Goal: Information Seeking & Learning: Compare options

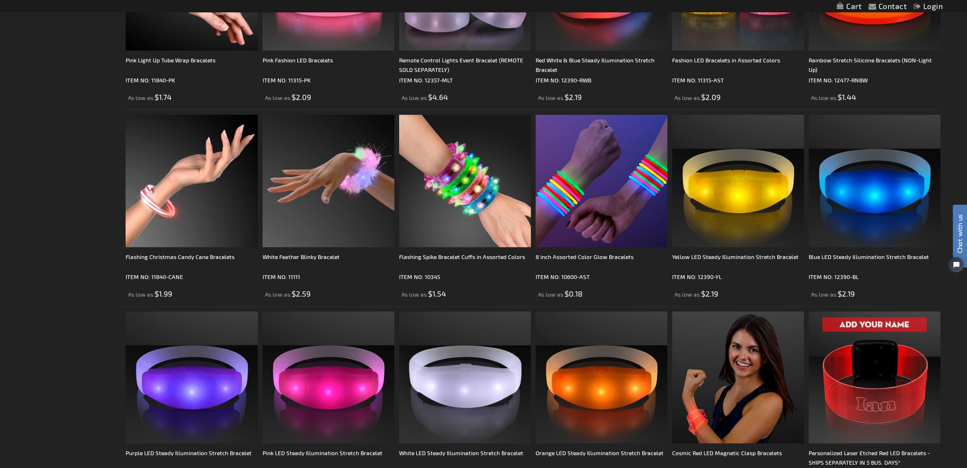
scroll to position [880, 0]
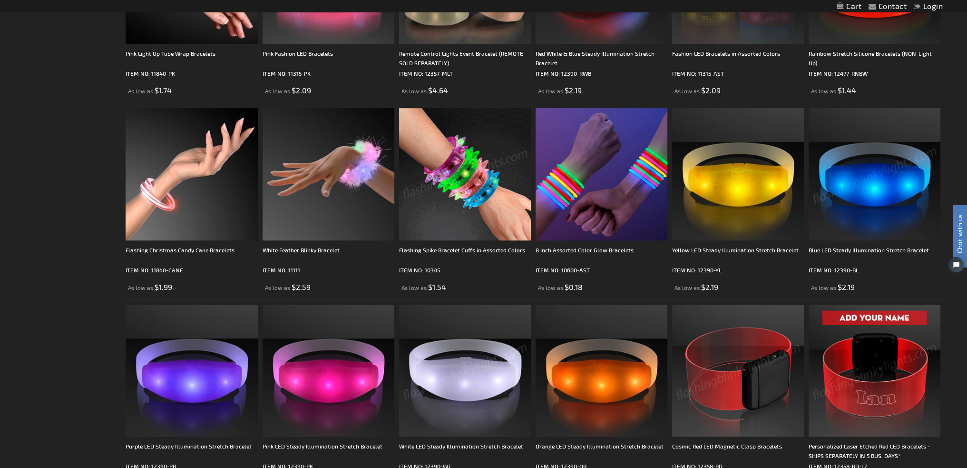
click at [465, 199] on img at bounding box center [465, 174] width 132 height 132
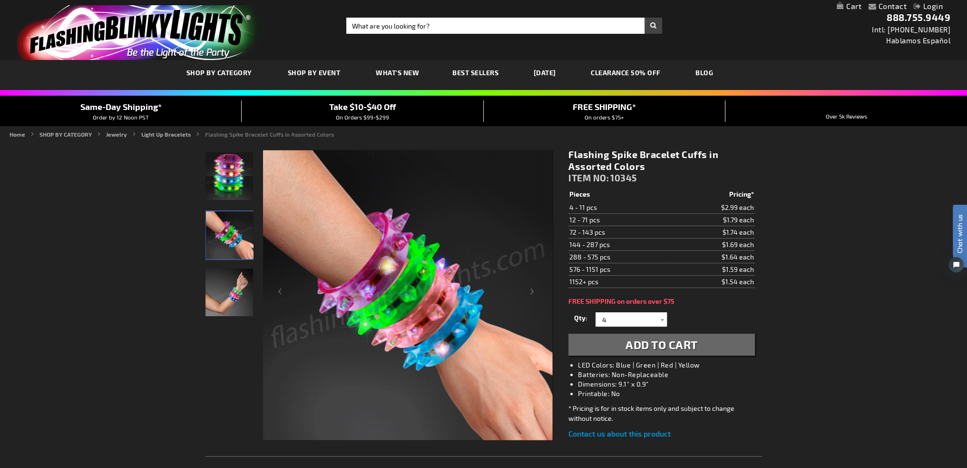
click at [370, 283] on img at bounding box center [408, 295] width 290 height 290
click at [428, 369] on img at bounding box center [408, 295] width 290 height 290
click at [217, 250] on img "Hand model displaying Light Up Assorted-Color Spiked Bracelet" at bounding box center [230, 235] width 48 height 48
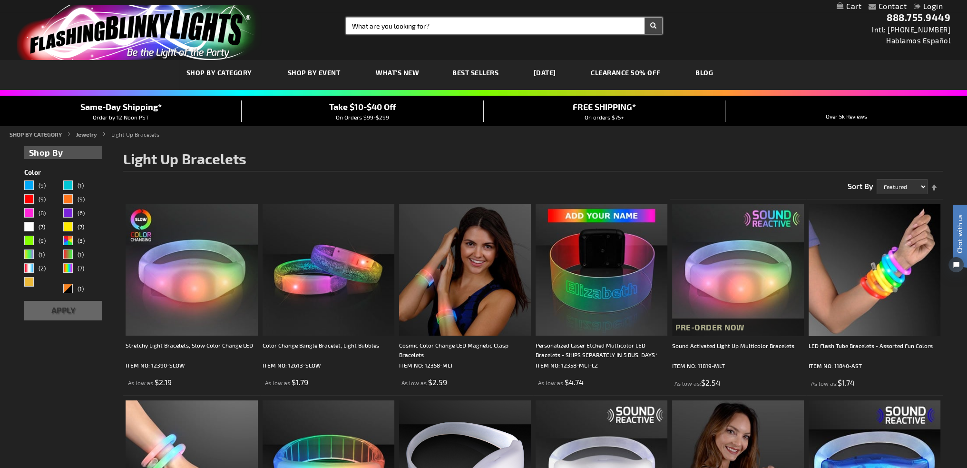
click at [413, 30] on input "Search" at bounding box center [504, 26] width 316 height 16
type input "super hero"
click at [645, 18] on button "Search" at bounding box center [654, 26] width 18 height 16
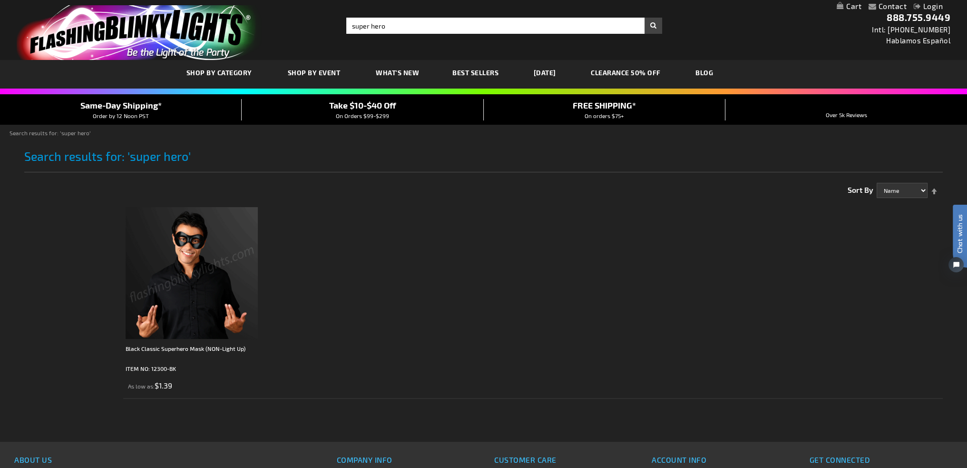
click at [198, 301] on img at bounding box center [192, 273] width 132 height 132
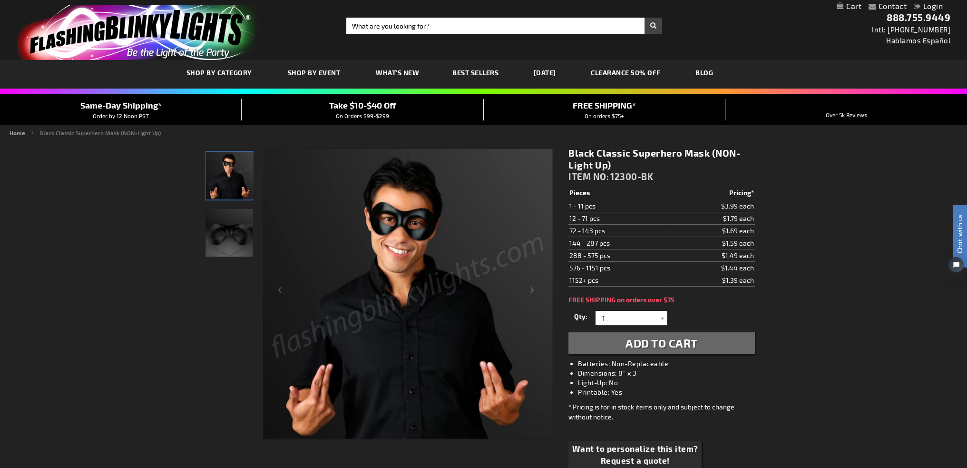
click at [217, 234] on img "Black Non Light Up Classic Superhero Mask" at bounding box center [229, 233] width 48 height 48
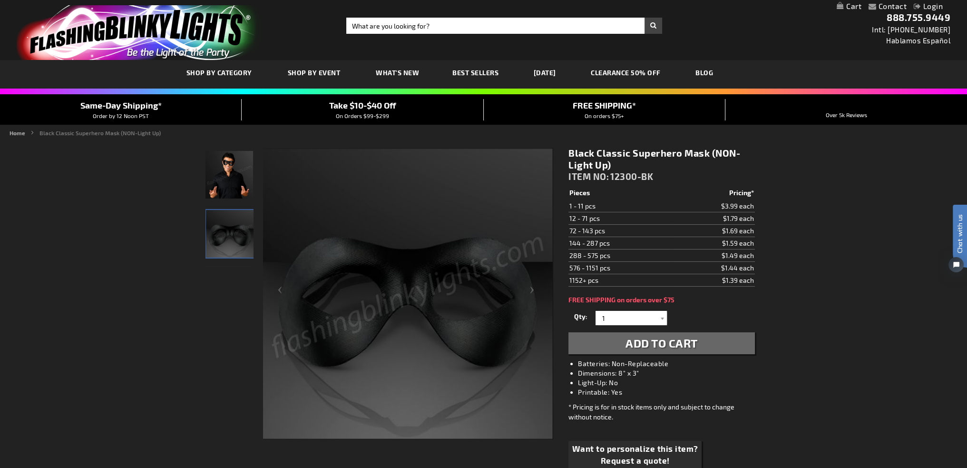
click at [235, 171] on img "Male wearing Black Non Light Up Classic Superhero Mask" at bounding box center [229, 175] width 48 height 48
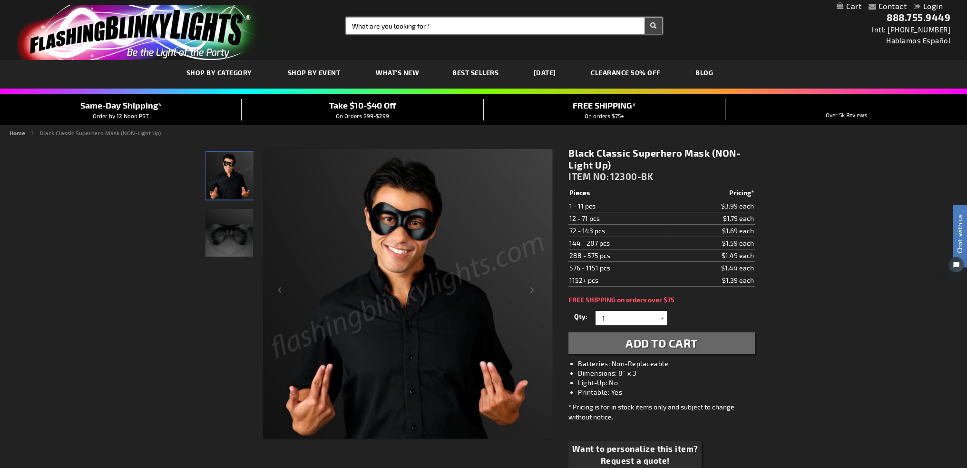
click at [420, 25] on input "Search" at bounding box center [504, 26] width 316 height 16
type input "rings"
click at [645, 18] on button "Search" at bounding box center [654, 26] width 18 height 16
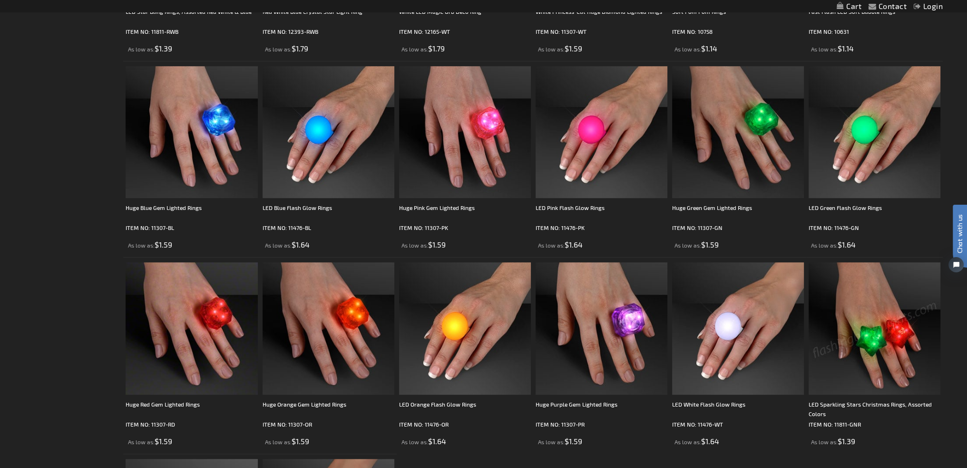
scroll to position [535, 0]
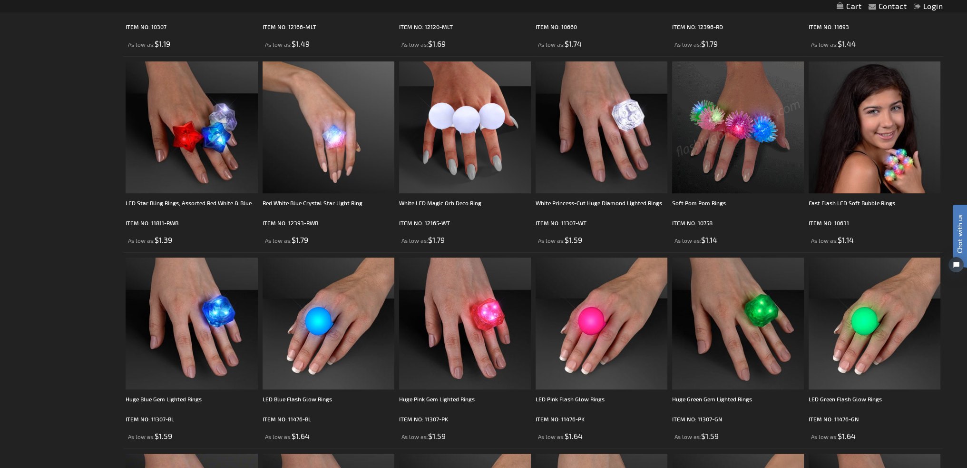
click at [746, 137] on img at bounding box center [738, 127] width 132 height 132
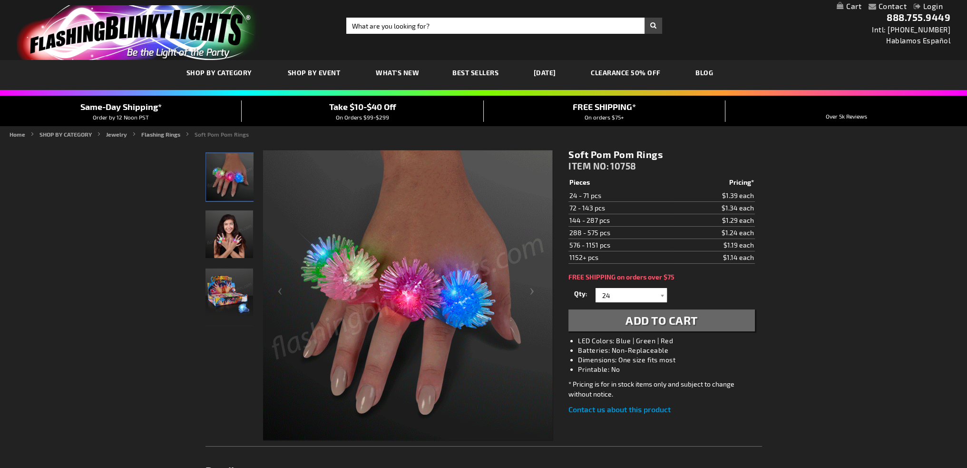
click at [226, 240] on img "Girl wearing Assorted Color LED Light UP Soft Pom Pom Ring" at bounding box center [229, 234] width 48 height 48
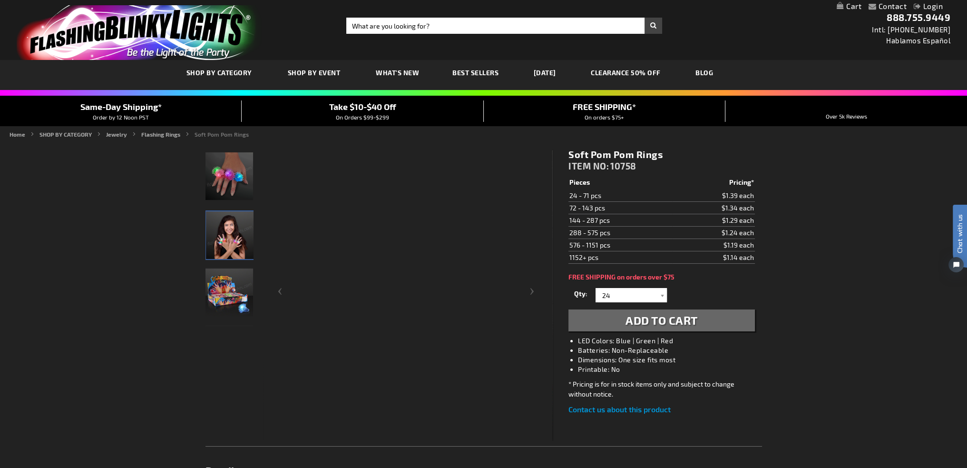
click at [225, 299] on img "Assorted Color LED Light UP Soft Pom Pom Ring Packaging" at bounding box center [229, 292] width 48 height 48
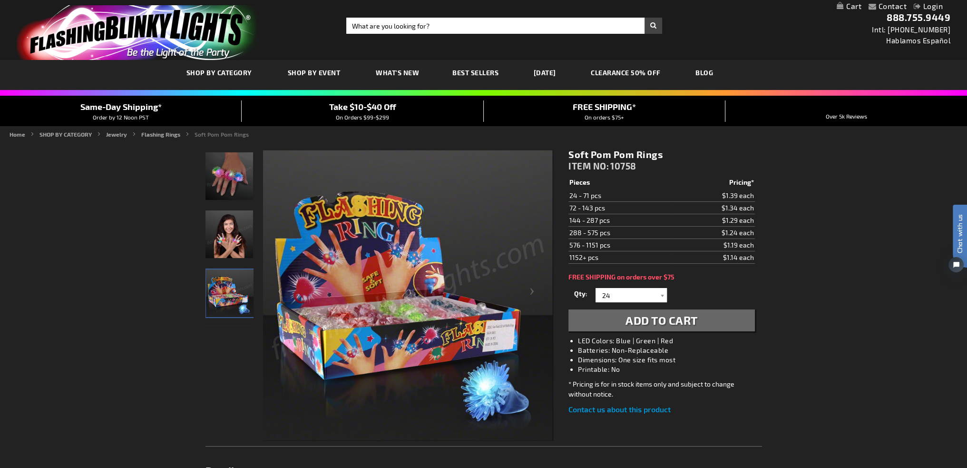
click at [211, 243] on img "Girl wearing Assorted Color LED Light UP Soft Pom Pom Ring" at bounding box center [229, 234] width 48 height 48
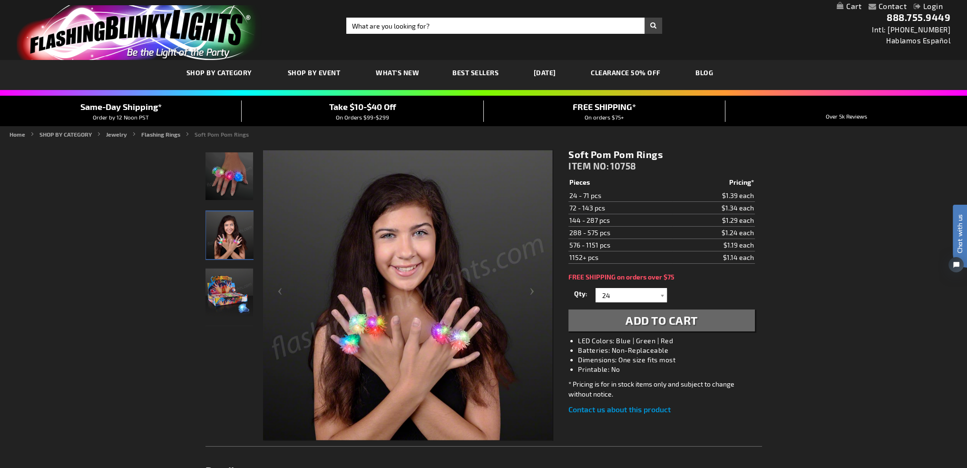
click at [213, 173] on img "Hand model displaying Assorted Color LED Light UP Soft Pom Pom Ring" at bounding box center [229, 176] width 48 height 48
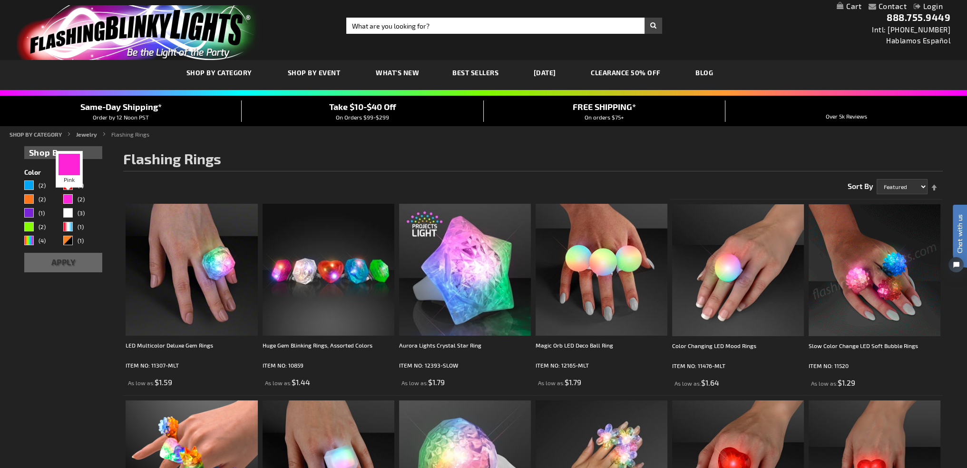
click at [66, 198] on div "Pink" at bounding box center [68, 199] width 10 height 10
click at [65, 198] on div "Pink" at bounding box center [68, 199] width 10 height 10
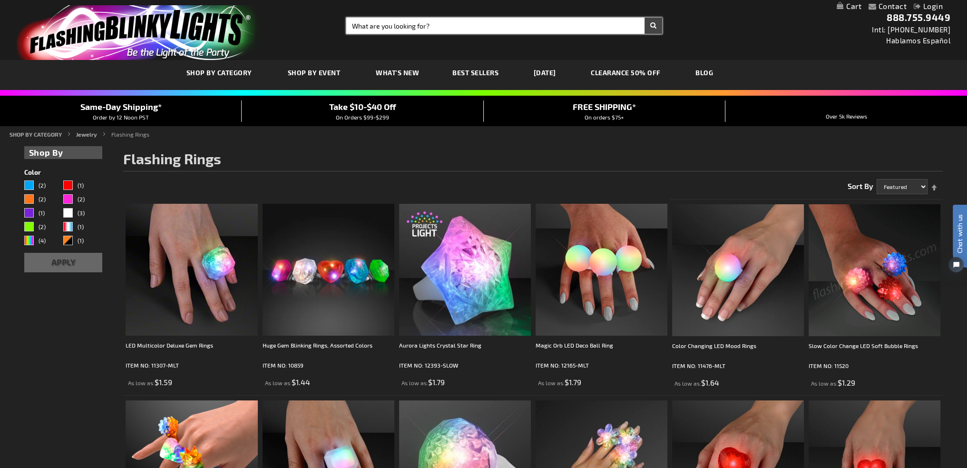
click at [386, 21] on input "Search" at bounding box center [504, 26] width 316 height 16
type input "capes"
click at [645, 18] on button "Search" at bounding box center [654, 26] width 18 height 16
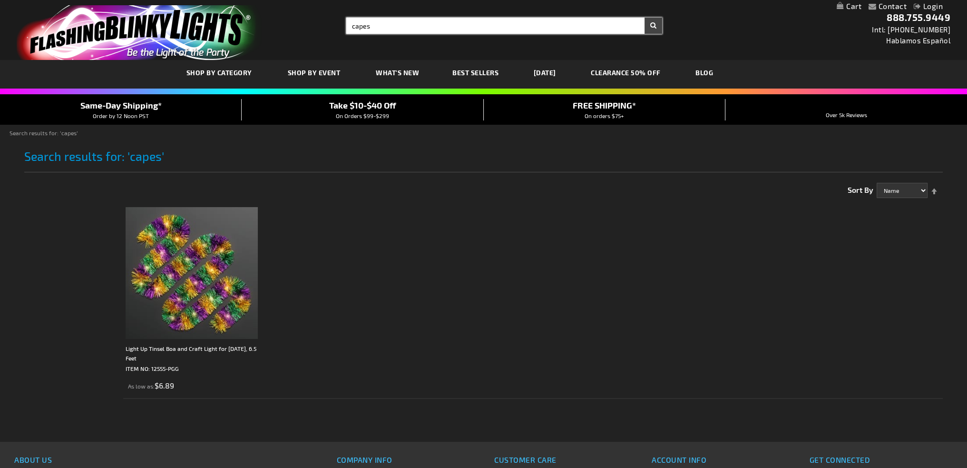
type input "capes"
drag, startPoint x: 384, startPoint y: 24, endPoint x: 338, endPoint y: 31, distance: 47.2
click at [349, 32] on input "capes" at bounding box center [504, 26] width 316 height 16
